Goal: Find specific page/section: Find specific page/section

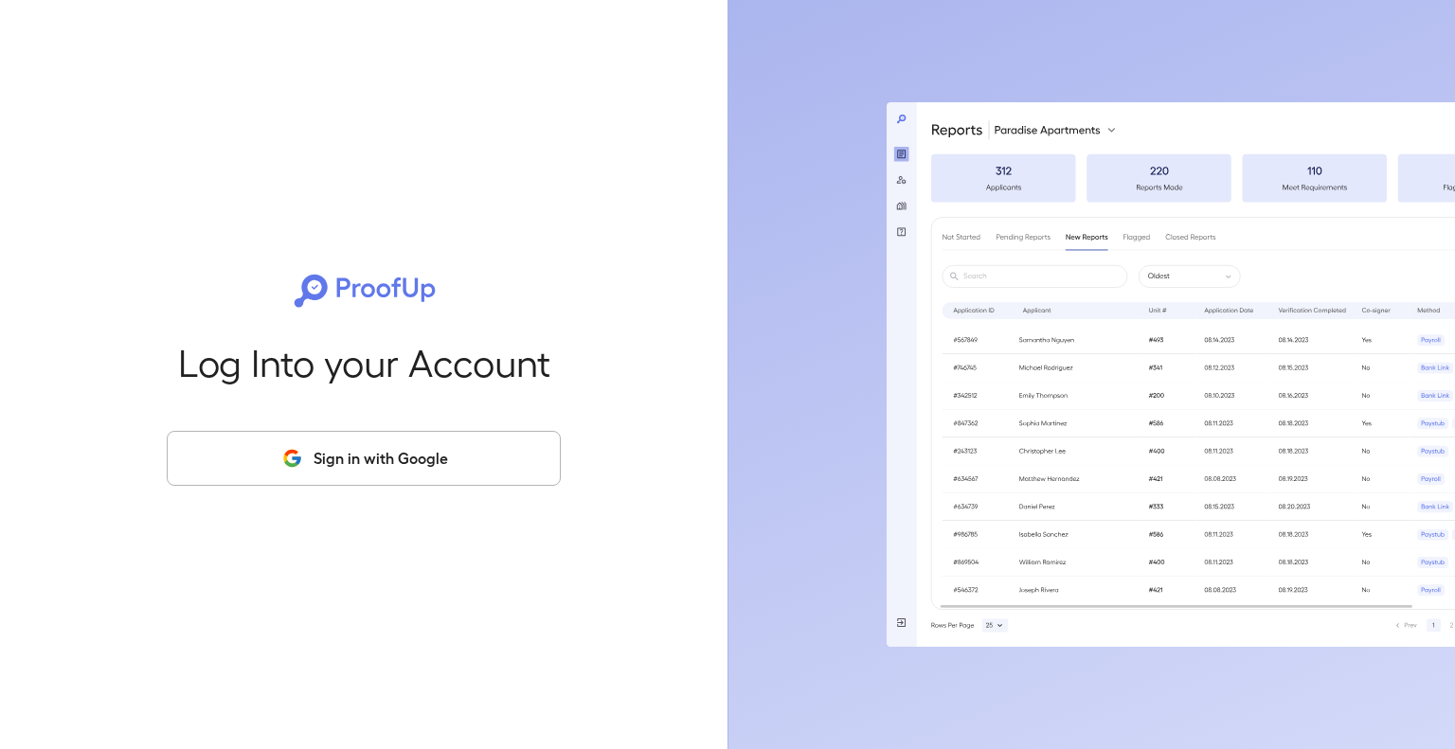
click at [401, 473] on button "Sign in with Google" at bounding box center [364, 458] width 394 height 55
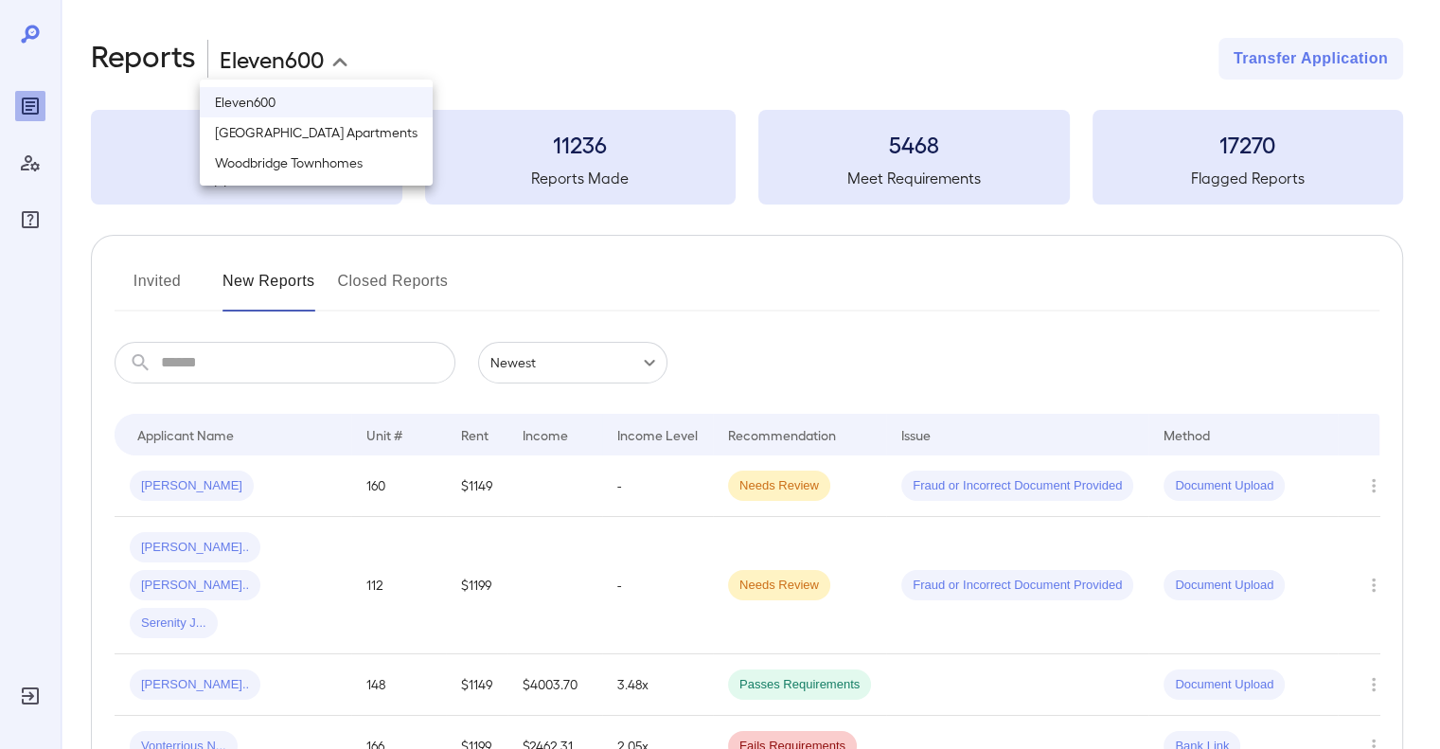
click at [285, 67] on body "**********" at bounding box center [720, 374] width 1440 height 749
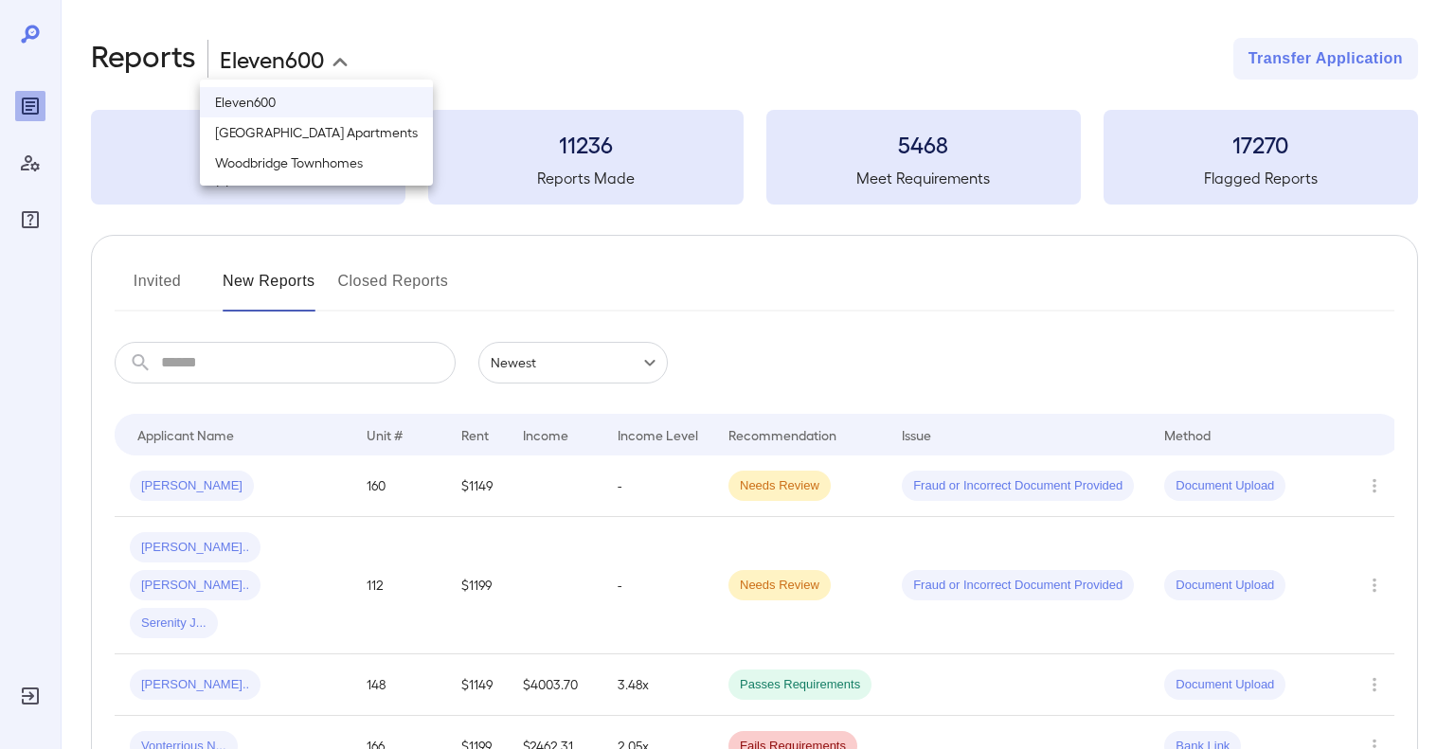
click at [259, 162] on li "Woodbridge Townhomes" at bounding box center [316, 163] width 233 height 30
type input "**********"
